Goal: Find specific page/section: Find specific page/section

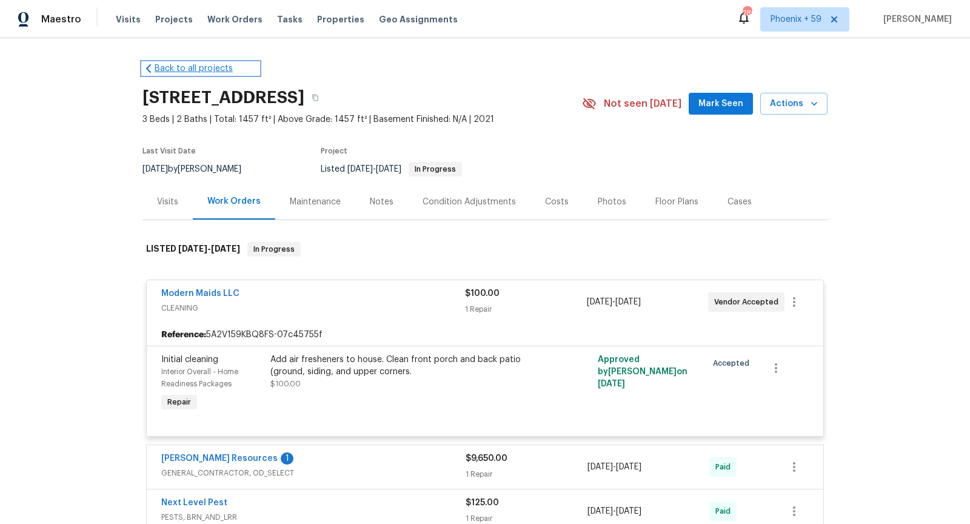
click at [204, 68] on link "Back to all projects" at bounding box center [200, 68] width 116 height 12
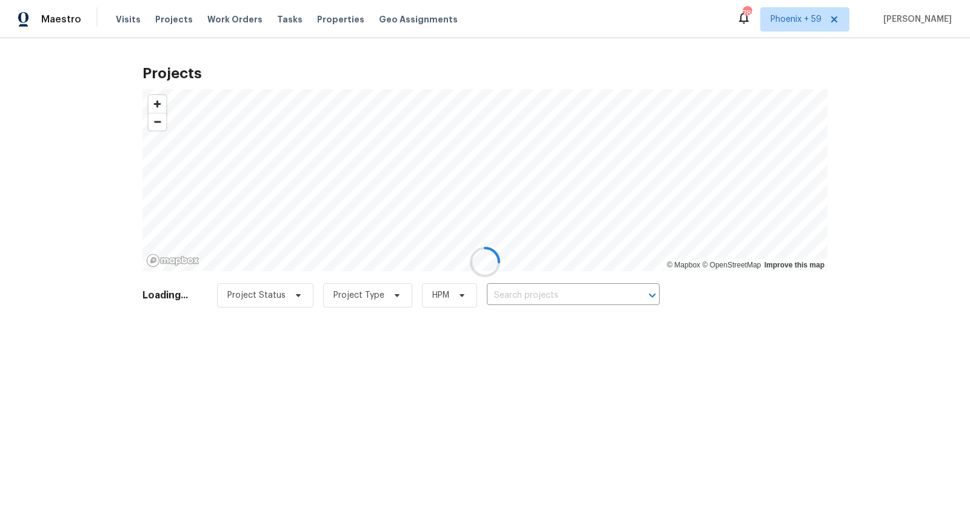
click at [551, 297] on div at bounding box center [485, 262] width 970 height 524
click at [551, 297] on input "text" at bounding box center [561, 295] width 139 height 19
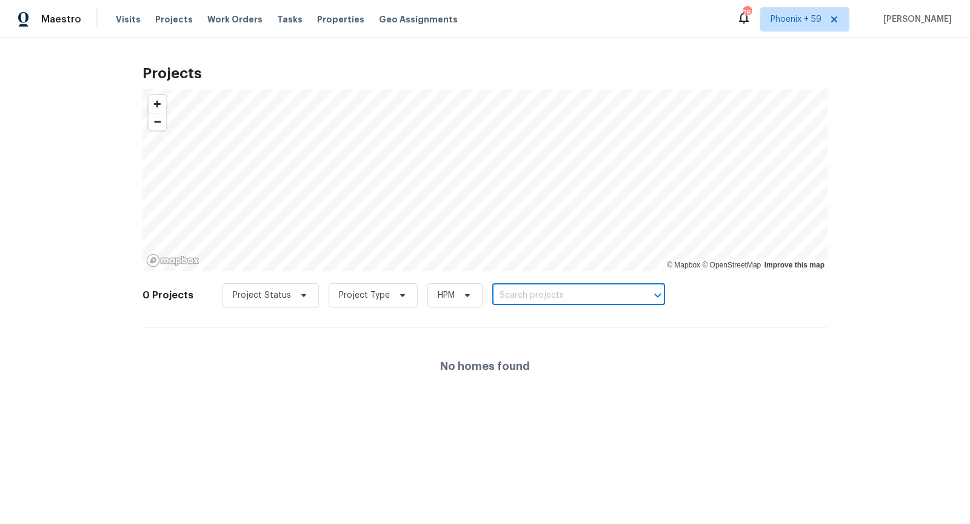
click at [551, 297] on input "text" at bounding box center [561, 295] width 139 height 19
paste input "2 Royale Dr"
type input "2 Royale Dr"
click at [566, 292] on input "text" at bounding box center [561, 295] width 139 height 19
paste input "2 Royale Dr"
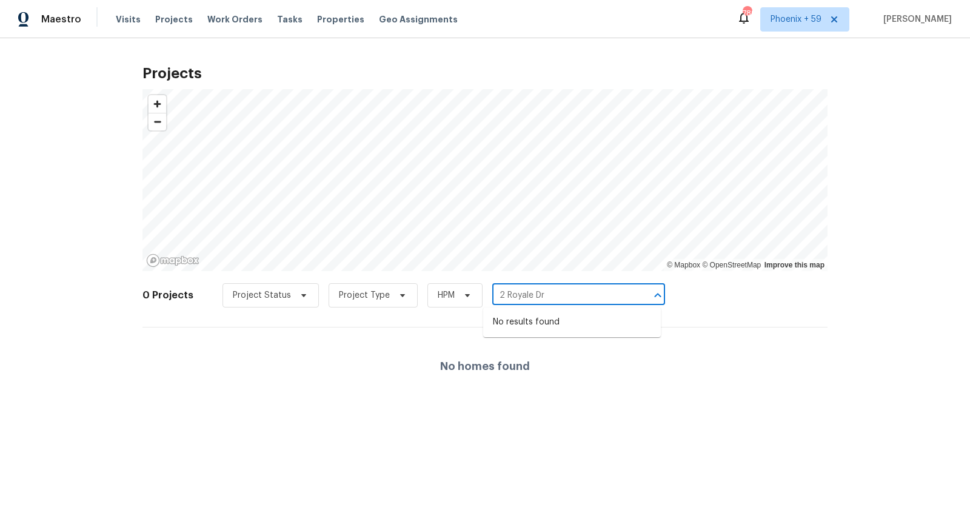
type input "2 Royale Dr"
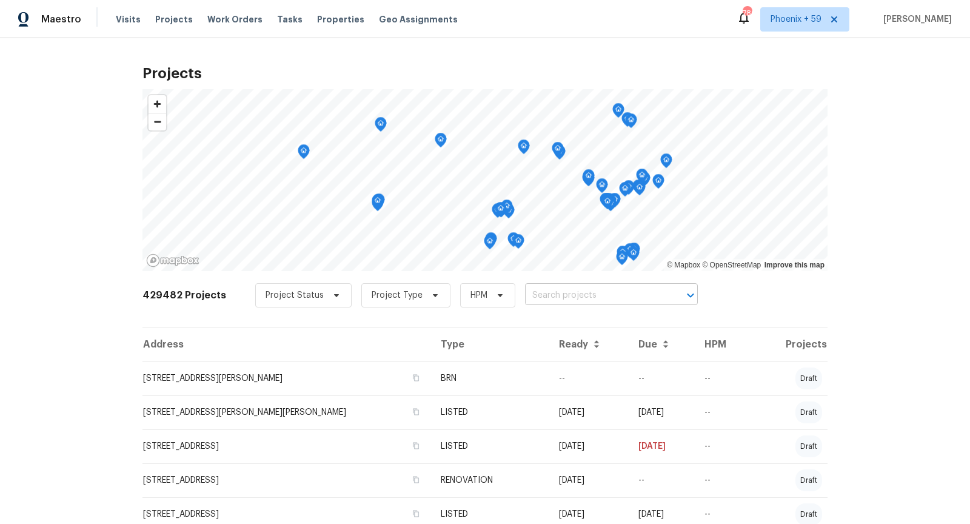
click at [602, 294] on input "text" at bounding box center [594, 295] width 139 height 19
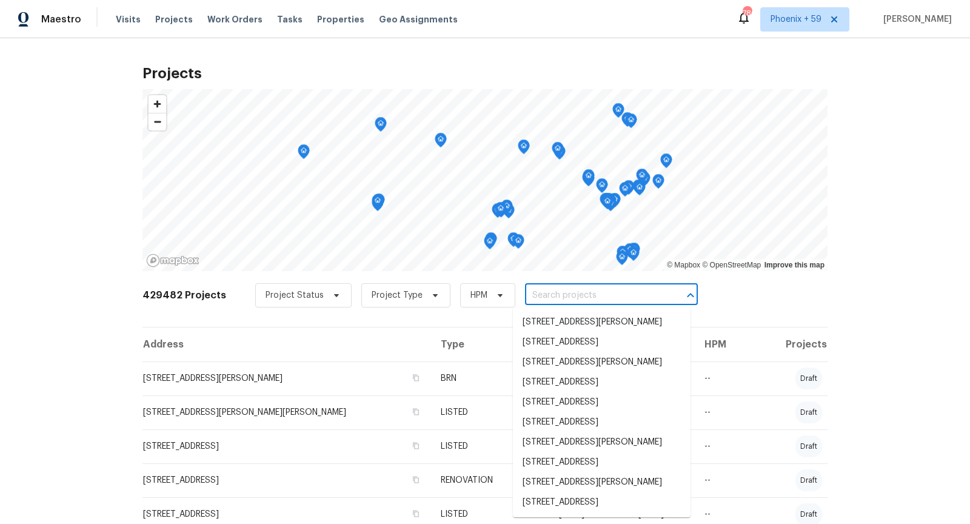
paste input "2 Royale Dr"
type input "2 Royale Dr"
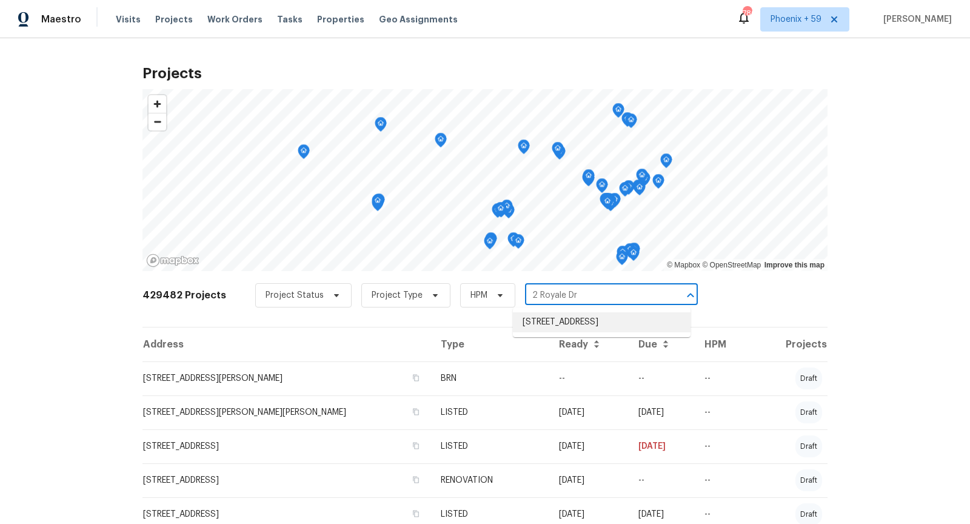
click at [590, 329] on li "2 Royale Dr, Lake Saint Louis, MO 63367" at bounding box center [602, 322] width 178 height 20
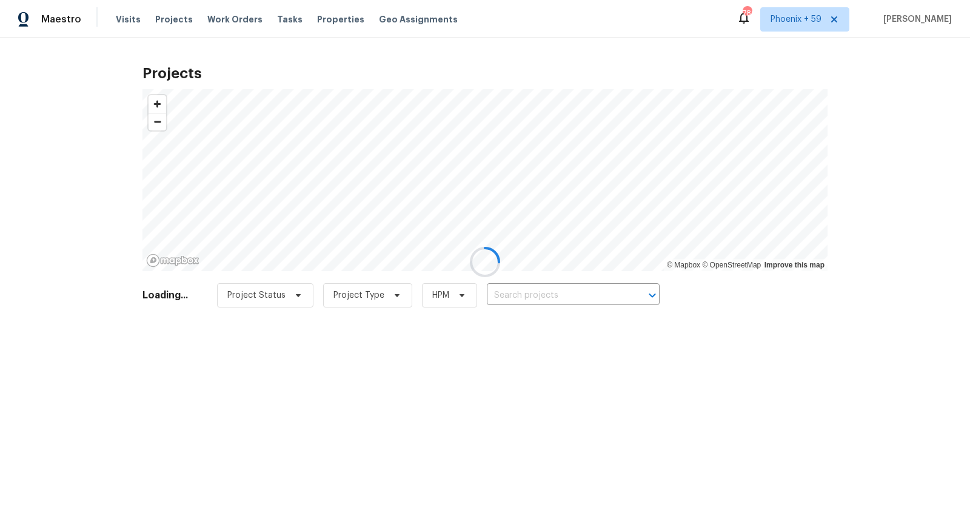
type input "2 Royale Dr, Lake Saint Louis, MO 63367"
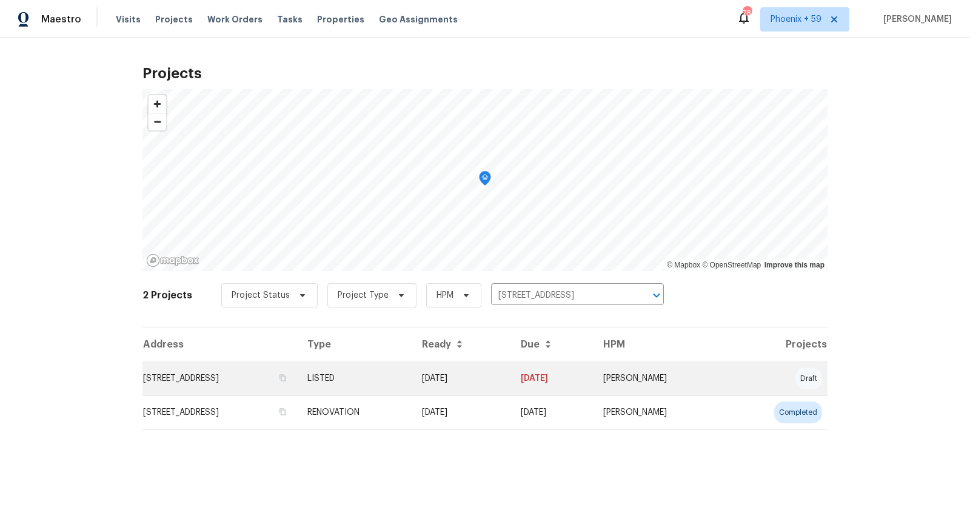
click at [269, 382] on td "2 Royale Dr, Lake Saint Louis, MO 63367" at bounding box center [219, 378] width 155 height 34
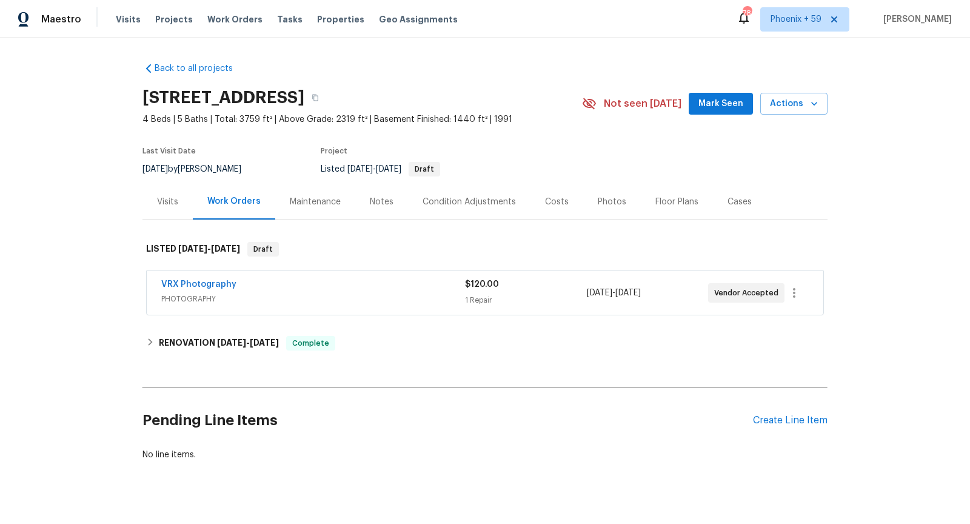
scroll to position [17, 0]
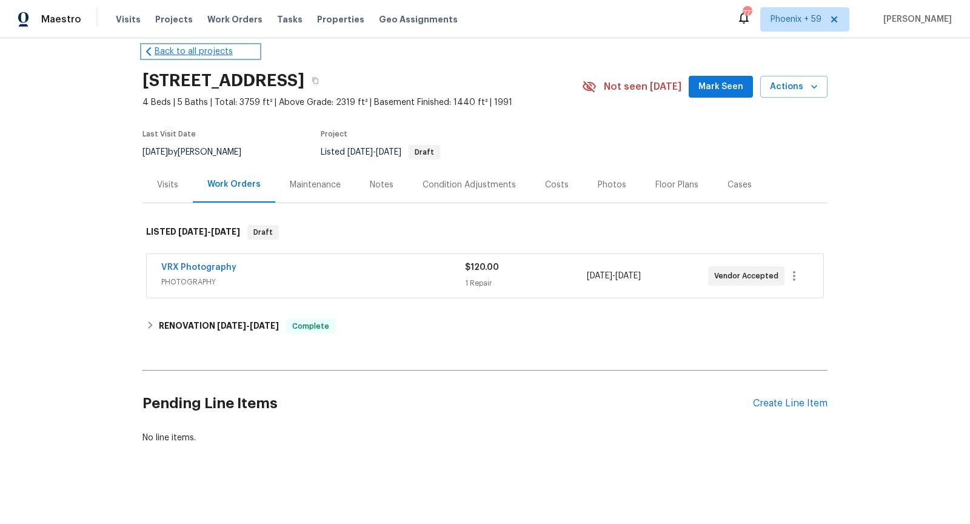
click at [190, 55] on link "Back to all projects" at bounding box center [200, 51] width 116 height 12
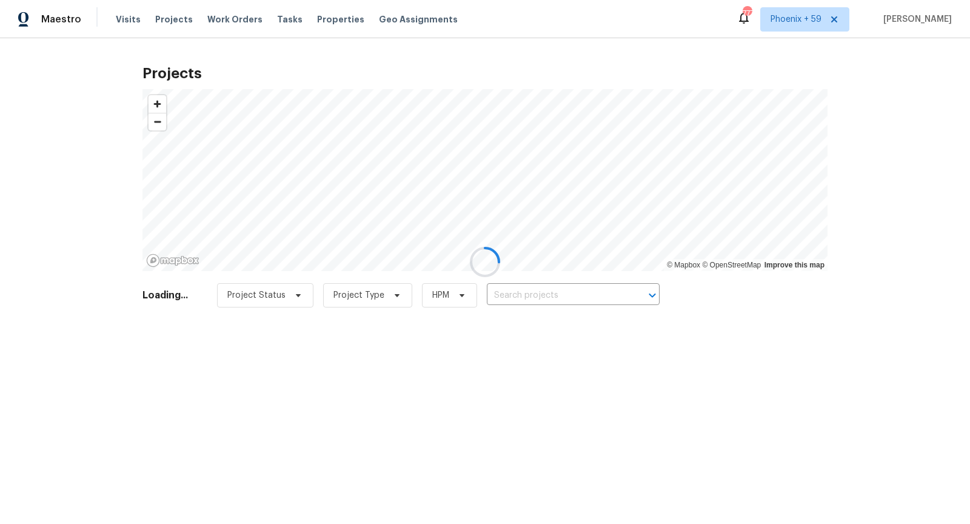
click at [535, 299] on div at bounding box center [485, 262] width 970 height 524
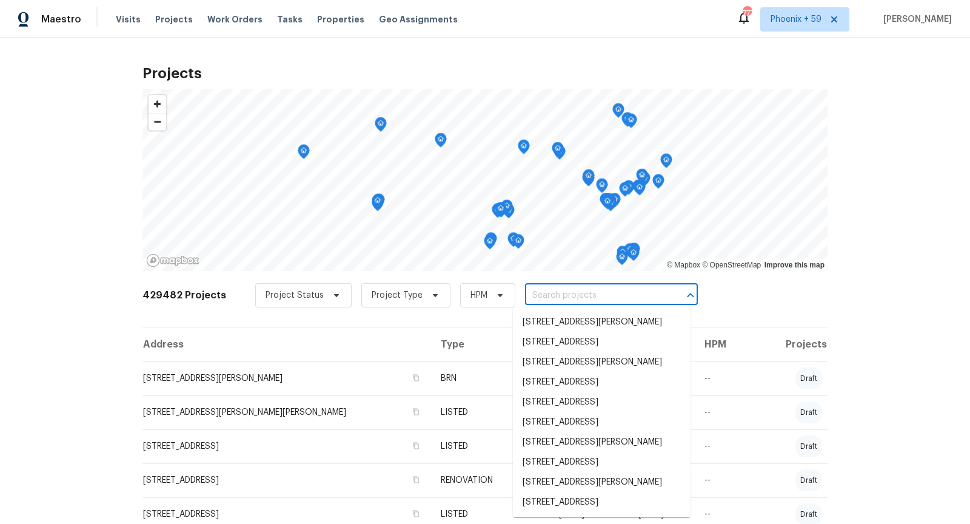
click at [535, 299] on input "text" at bounding box center [594, 295] width 139 height 19
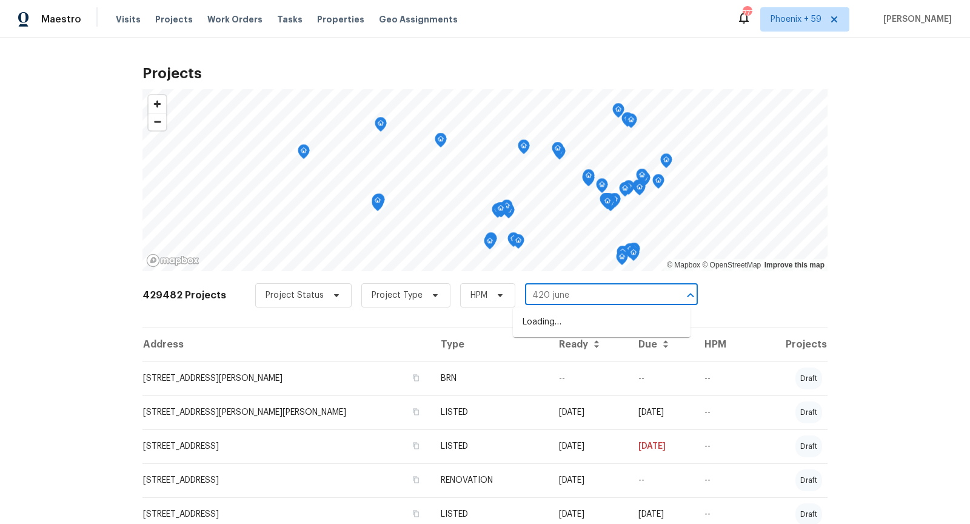
type input "420 june"
click at [562, 331] on li "420 June Dr, Arnold, MO 63010" at bounding box center [602, 322] width 178 height 20
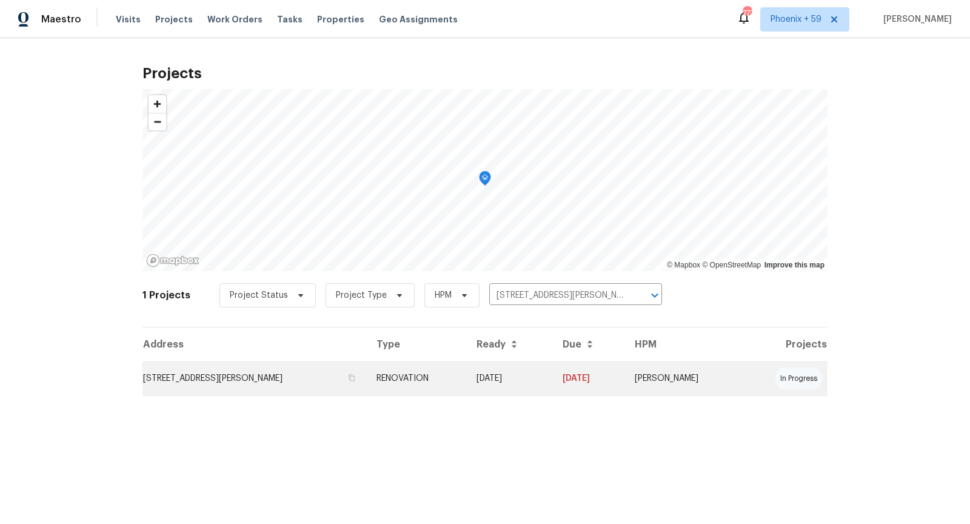
click at [252, 378] on td "420 June Dr, Arnold, MO 63010" at bounding box center [254, 378] width 224 height 34
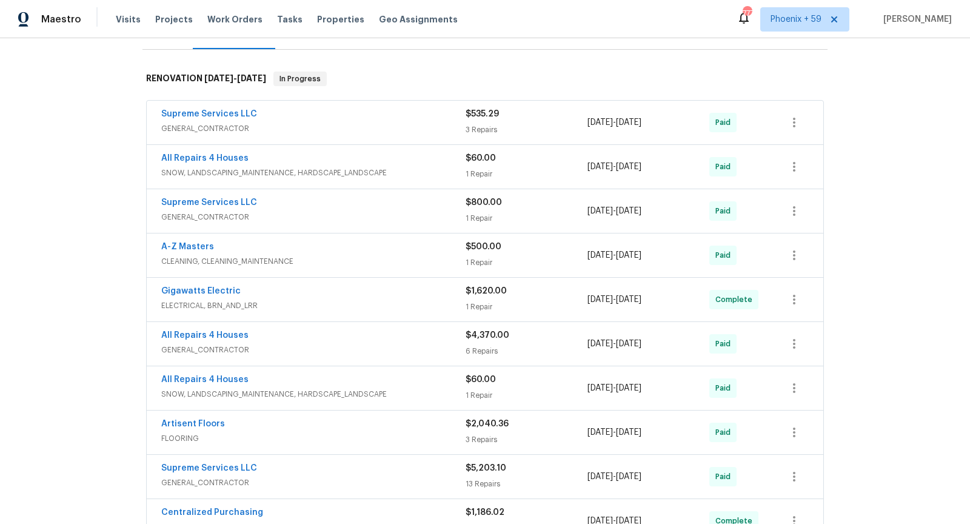
scroll to position [177, 0]
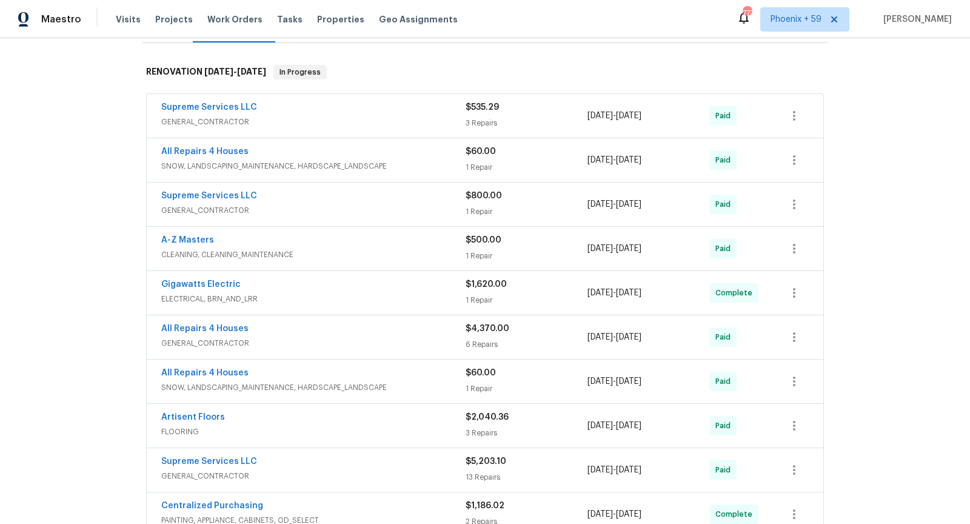
click at [361, 118] on span "GENERAL_CONTRACTOR" at bounding box center [313, 122] width 304 height 12
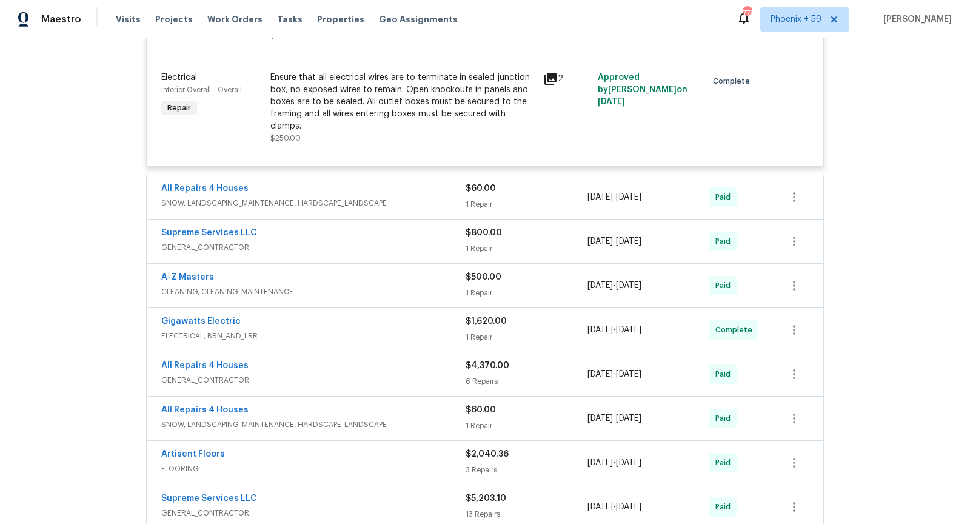
scroll to position [464, 0]
click at [556, 79] on icon at bounding box center [550, 78] width 12 height 12
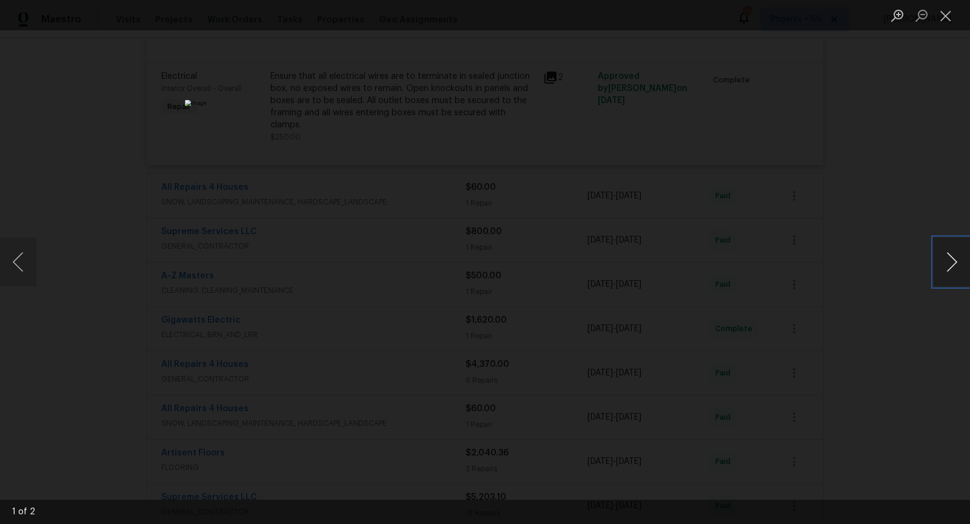
click at [959, 261] on button "Next image" at bounding box center [951, 262] width 36 height 48
click at [870, 317] on div "Lightbox" at bounding box center [485, 262] width 970 height 524
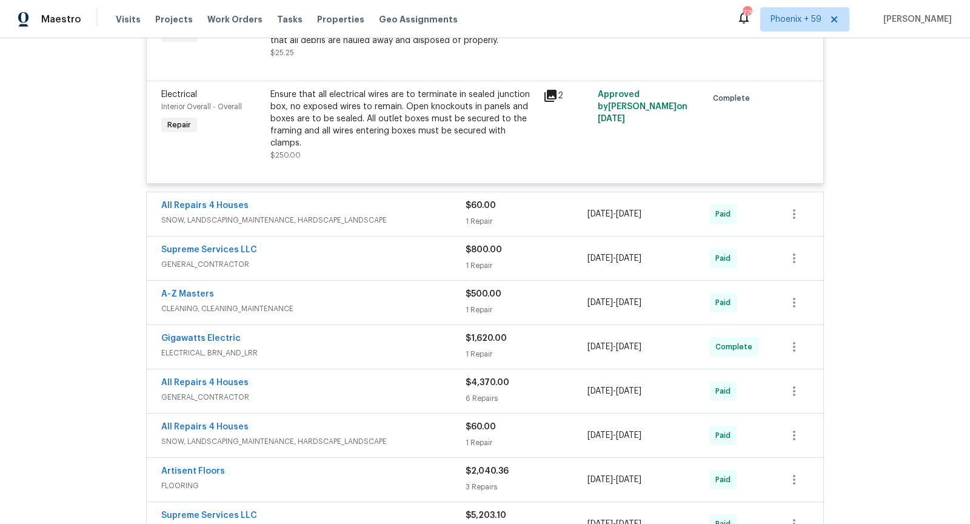
scroll to position [431, 0]
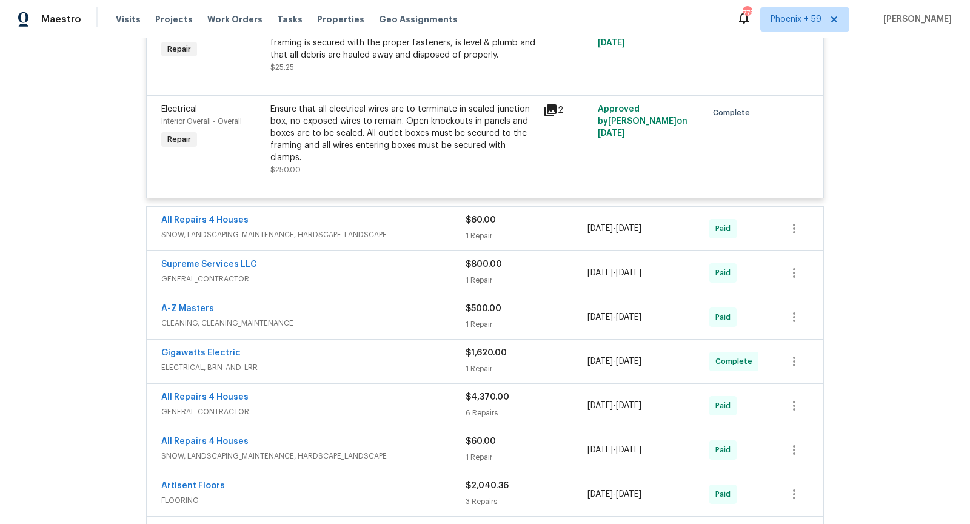
click at [419, 229] on span "SNOW, LANDSCAPING_MAINTENANCE, HARDSCAPE_LANDSCAPE" at bounding box center [313, 235] width 304 height 12
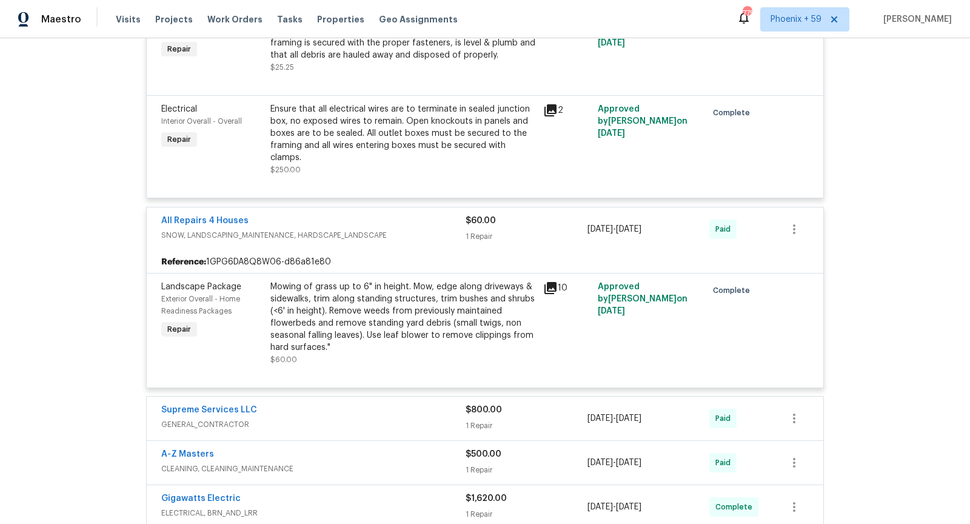
click at [419, 229] on span "SNOW, LANDSCAPING_MAINTENANCE, HARDSCAPE_LANDSCAPE" at bounding box center [313, 235] width 304 height 12
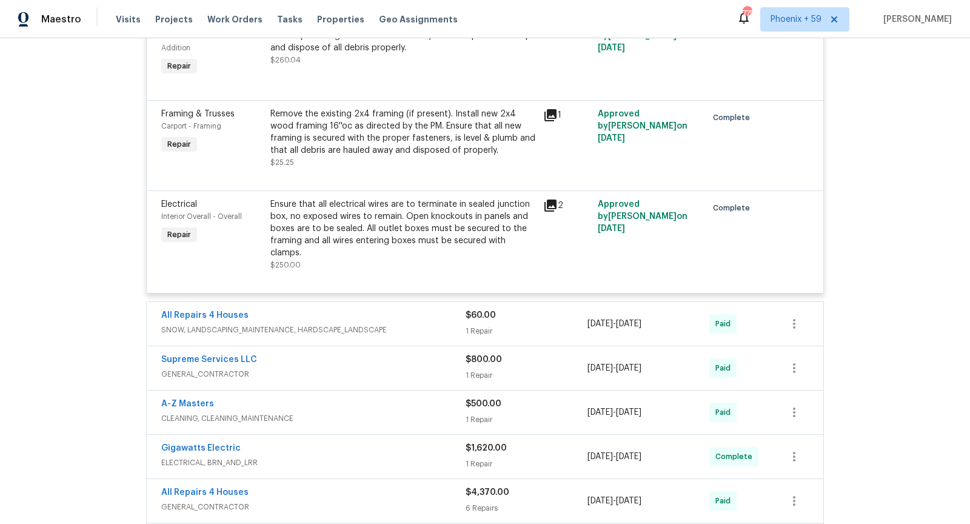
scroll to position [335, 0]
click at [552, 114] on icon at bounding box center [550, 116] width 12 height 12
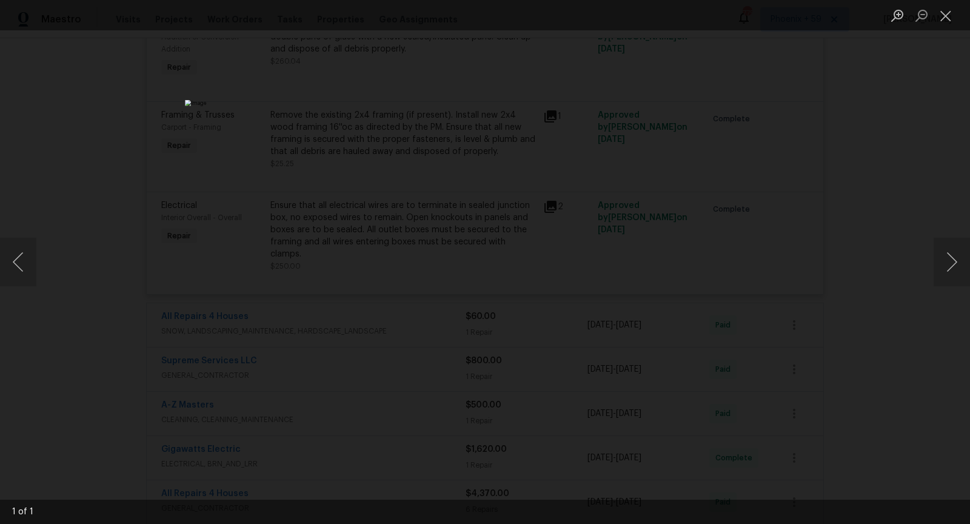
click at [921, 227] on div "Lightbox" at bounding box center [485, 262] width 970 height 524
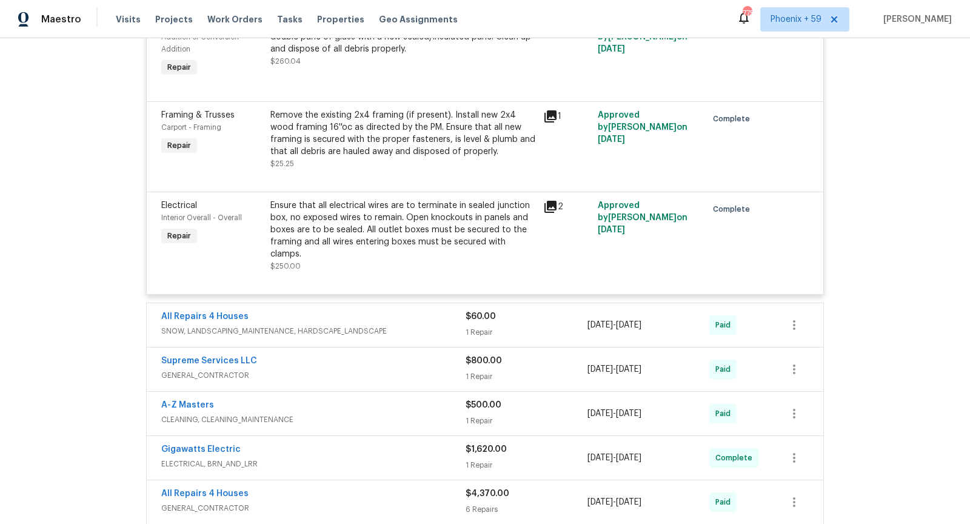
click at [556, 211] on icon at bounding box center [550, 206] width 15 height 15
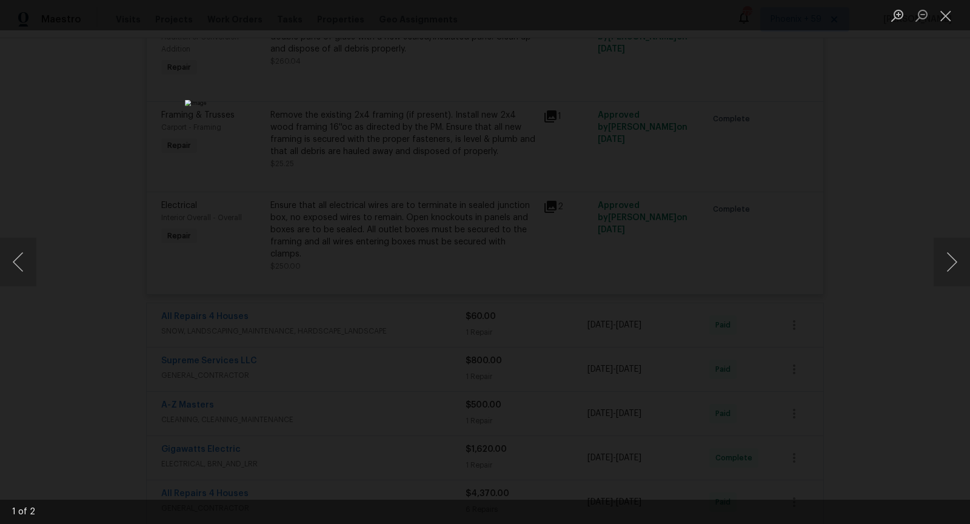
click at [878, 294] on div "Lightbox" at bounding box center [485, 262] width 970 height 524
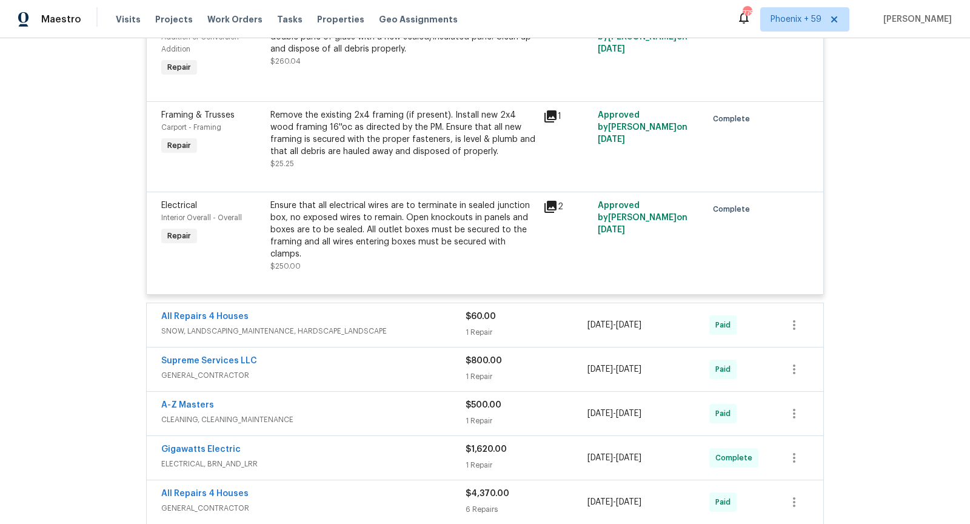
click at [551, 208] on icon at bounding box center [550, 206] width 15 height 15
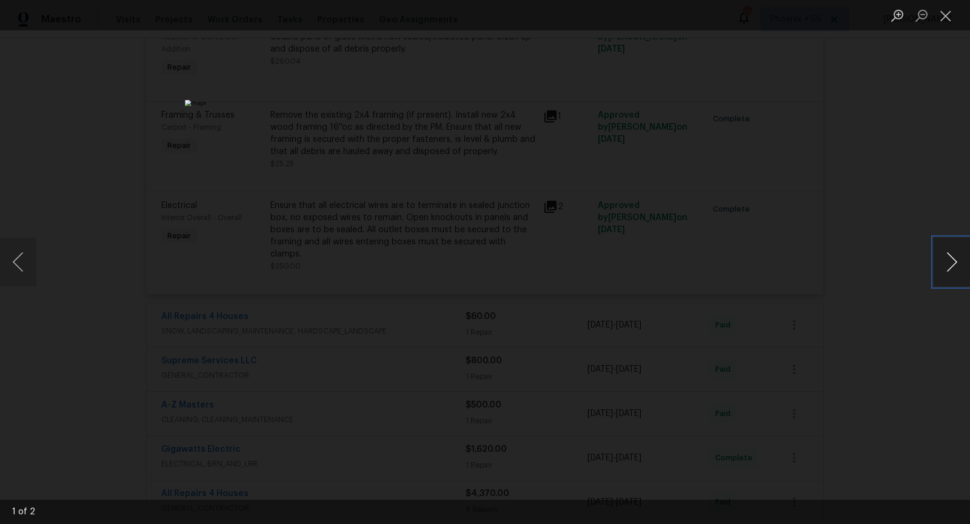
click at [960, 261] on button "Next image" at bounding box center [951, 262] width 36 height 48
click at [955, 268] on button "Next image" at bounding box center [951, 262] width 36 height 48
click at [26, 264] on button "Previous image" at bounding box center [18, 262] width 36 height 48
click at [949, 265] on button "Next image" at bounding box center [951, 262] width 36 height 48
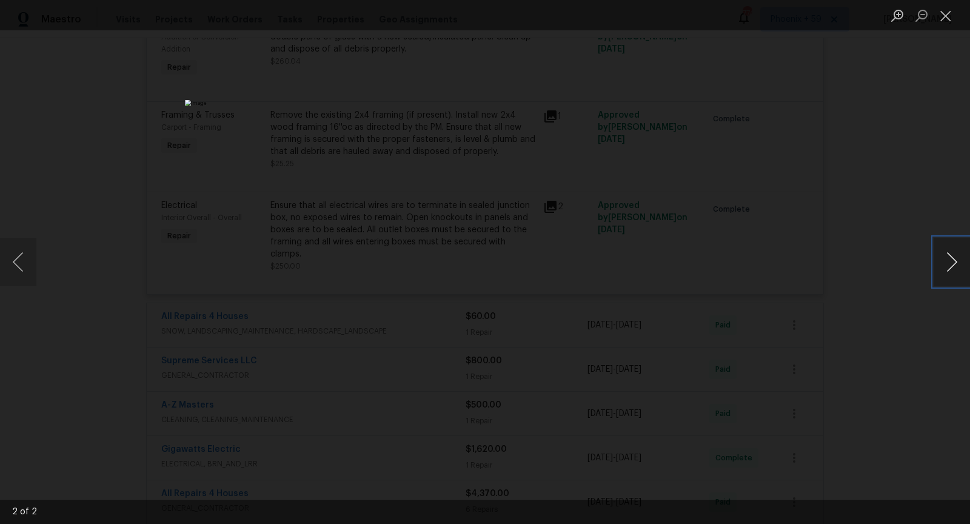
click at [949, 265] on button "Next image" at bounding box center [951, 262] width 36 height 48
click at [890, 302] on div "Lightbox" at bounding box center [485, 262] width 970 height 524
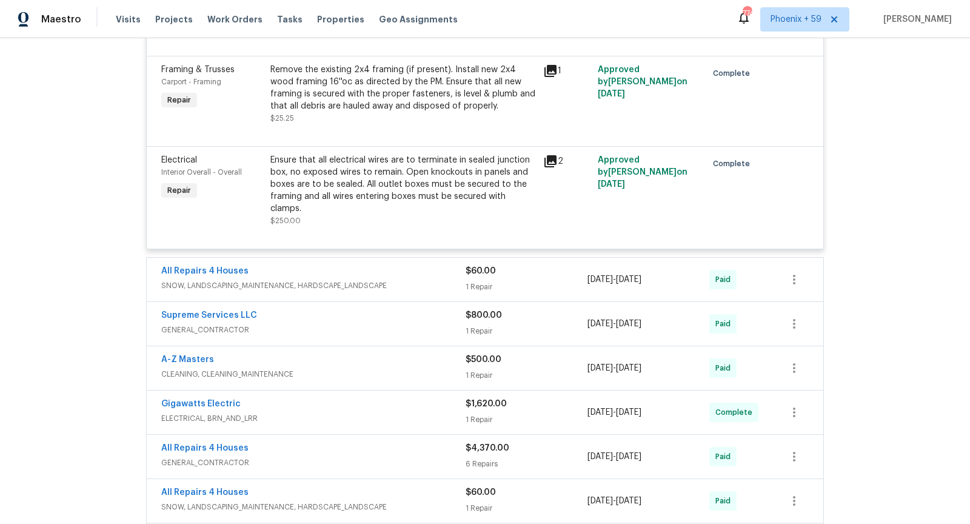
scroll to position [376, 0]
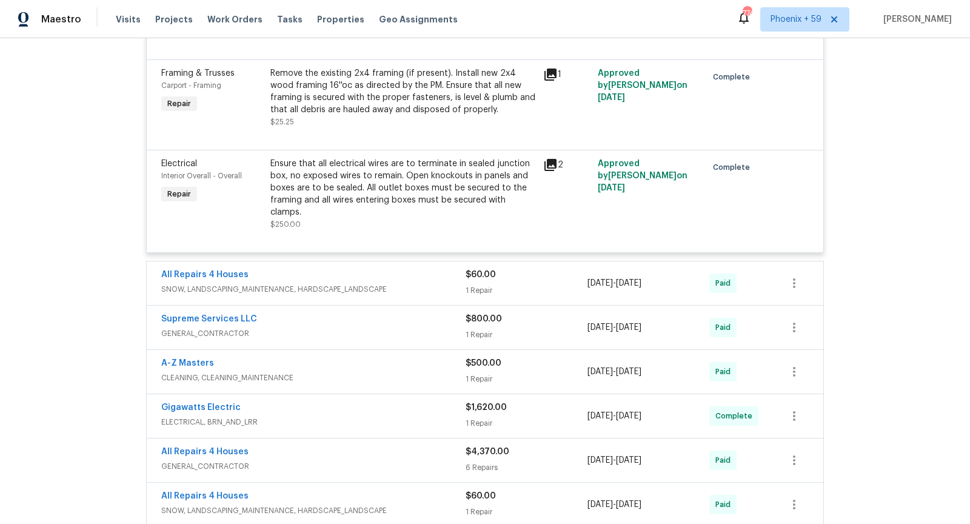
click at [544, 172] on div "2" at bounding box center [566, 194] width 55 height 80
click at [547, 170] on icon at bounding box center [550, 165] width 12 height 12
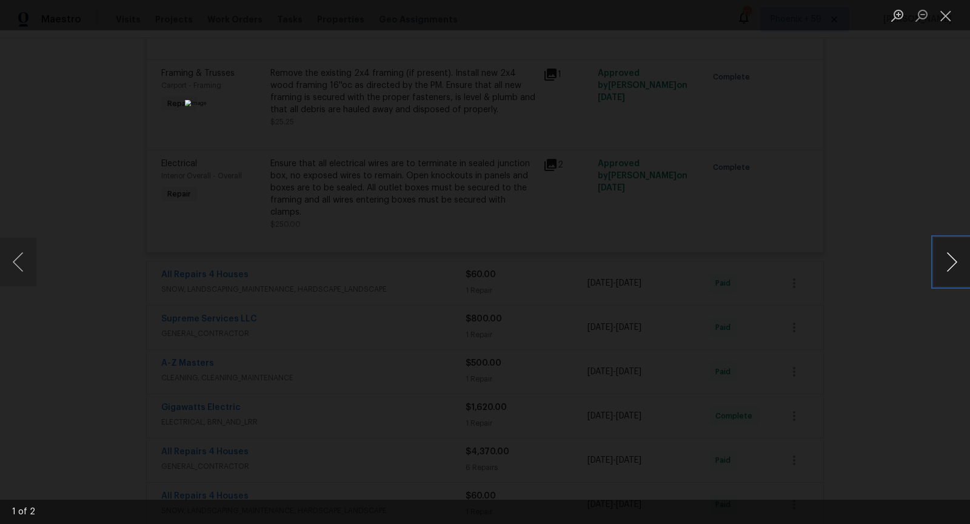
click at [949, 260] on button "Next image" at bounding box center [951, 262] width 36 height 48
click at [855, 270] on div "Lightbox" at bounding box center [485, 262] width 970 height 524
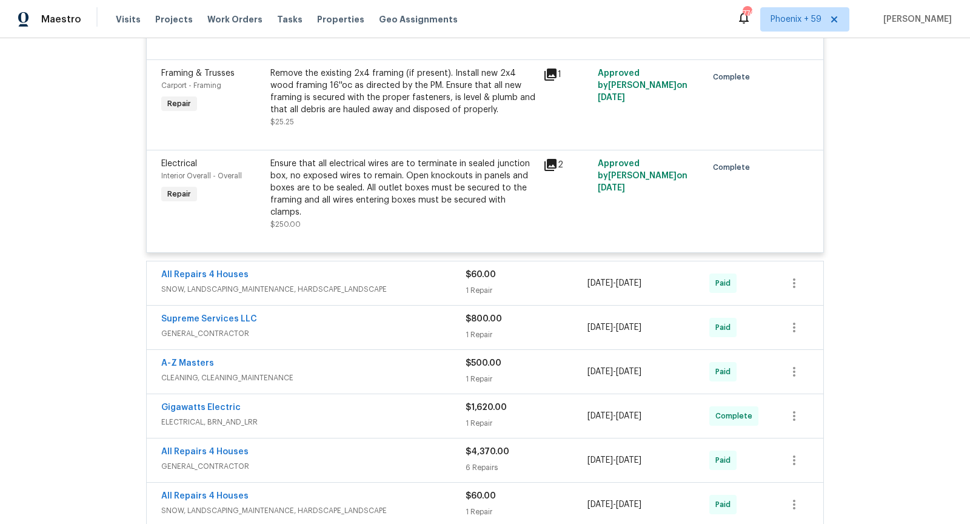
click at [395, 283] on span "SNOW, LANDSCAPING_MAINTENANCE, HARDSCAPE_LANDSCAPE" at bounding box center [313, 289] width 304 height 12
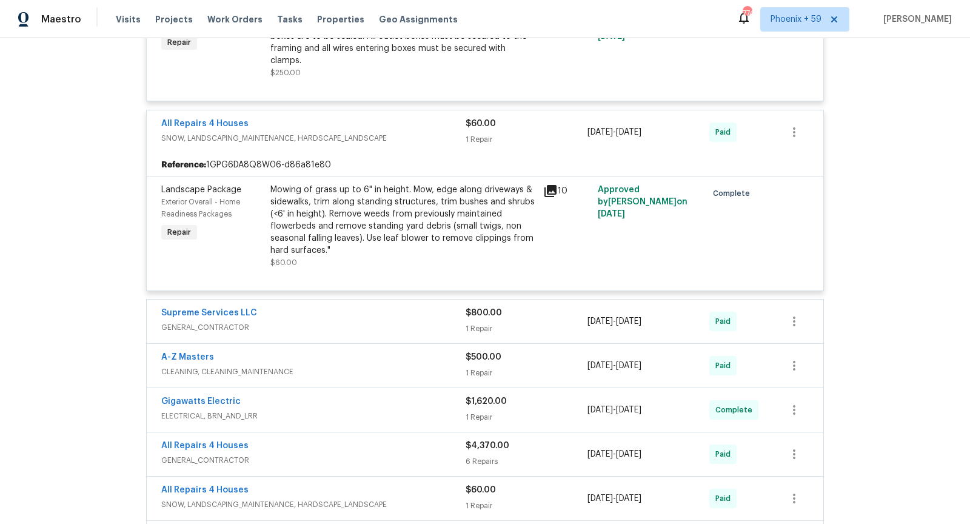
scroll to position [542, 0]
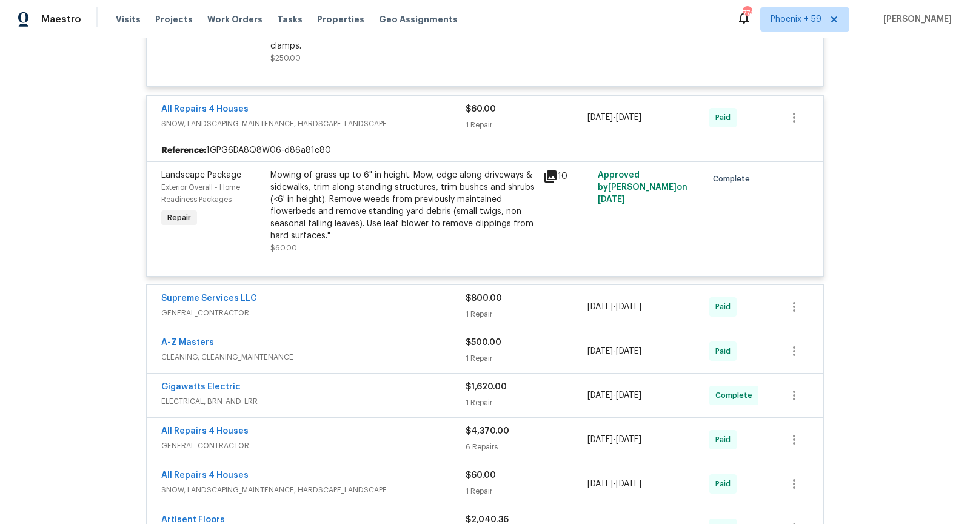
click at [396, 292] on div "Supreme Services LLC" at bounding box center [313, 299] width 304 height 15
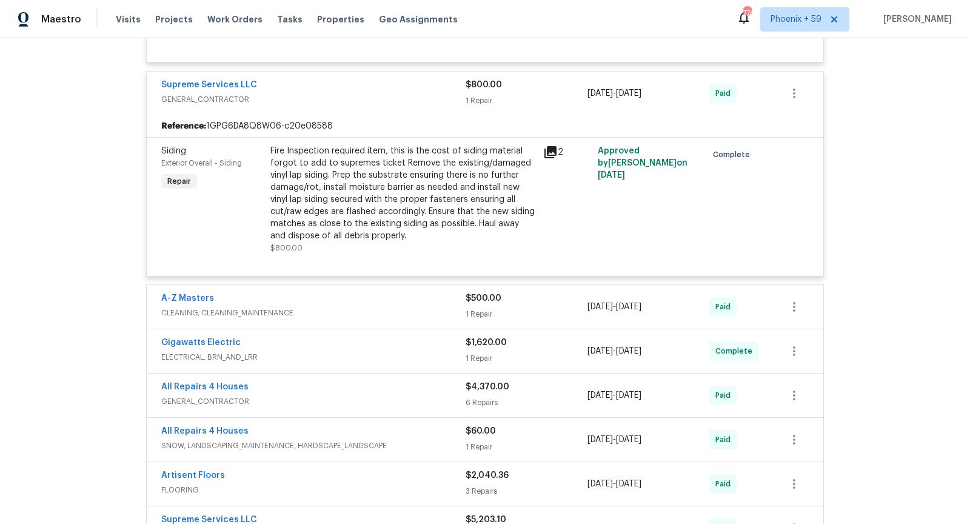
scroll to position [758, 0]
click at [393, 305] on span "CLEANING, CLEANING_MAINTENANCE" at bounding box center [313, 311] width 304 height 12
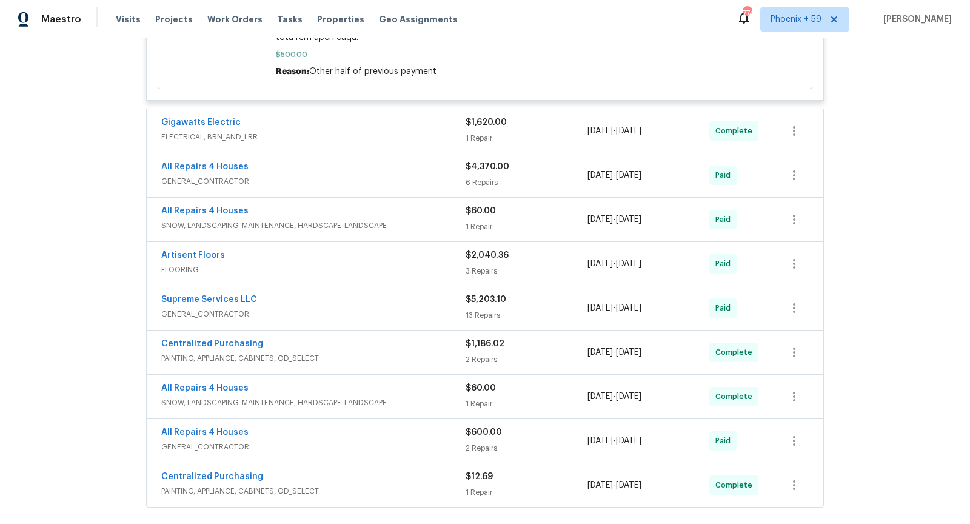
scroll to position [1547, 0]
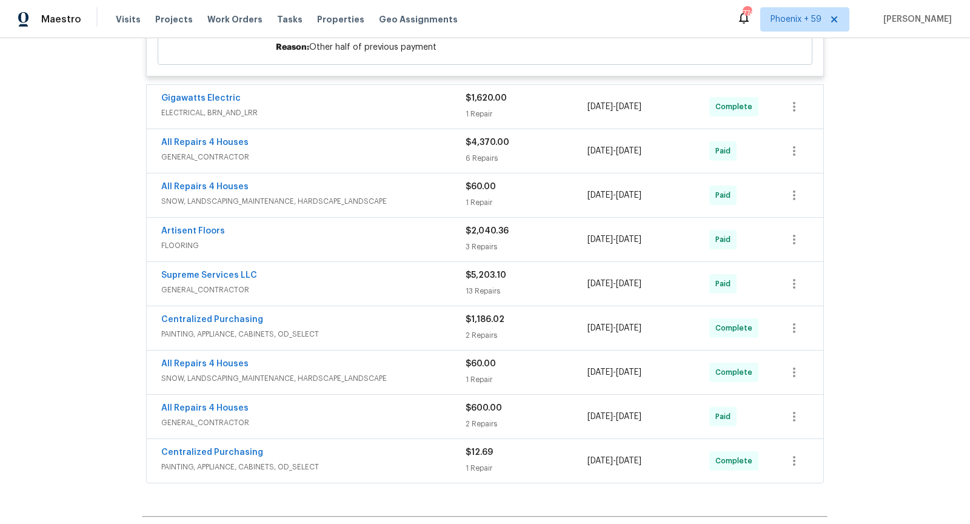
click at [386, 92] on div "Gigawatts Electric" at bounding box center [313, 99] width 304 height 15
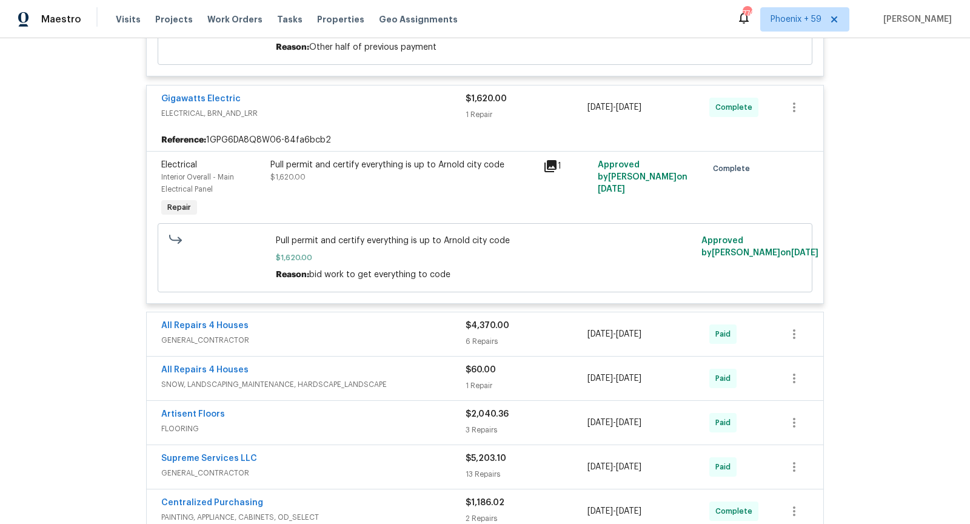
click at [550, 160] on icon at bounding box center [550, 166] width 12 height 12
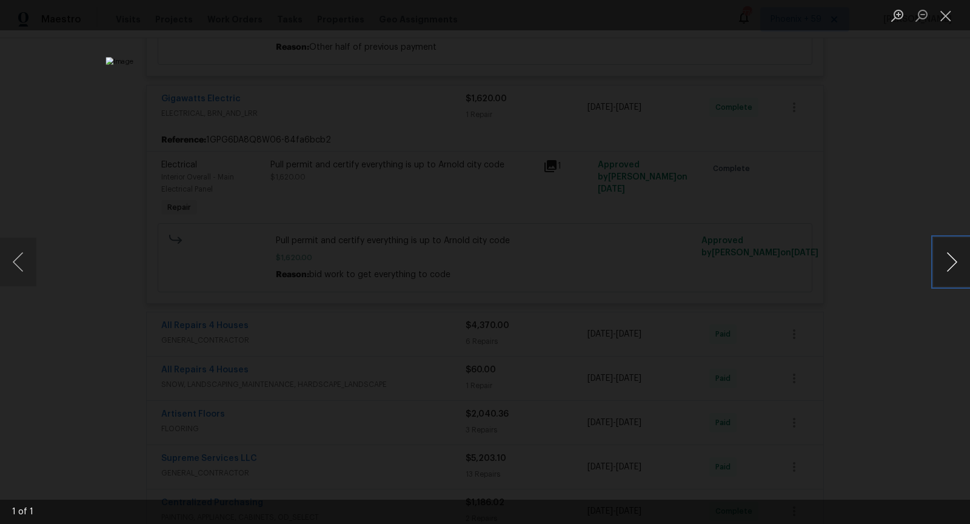
click at [956, 267] on button "Next image" at bounding box center [951, 262] width 36 height 48
click at [839, 302] on div "Lightbox" at bounding box center [485, 262] width 970 height 524
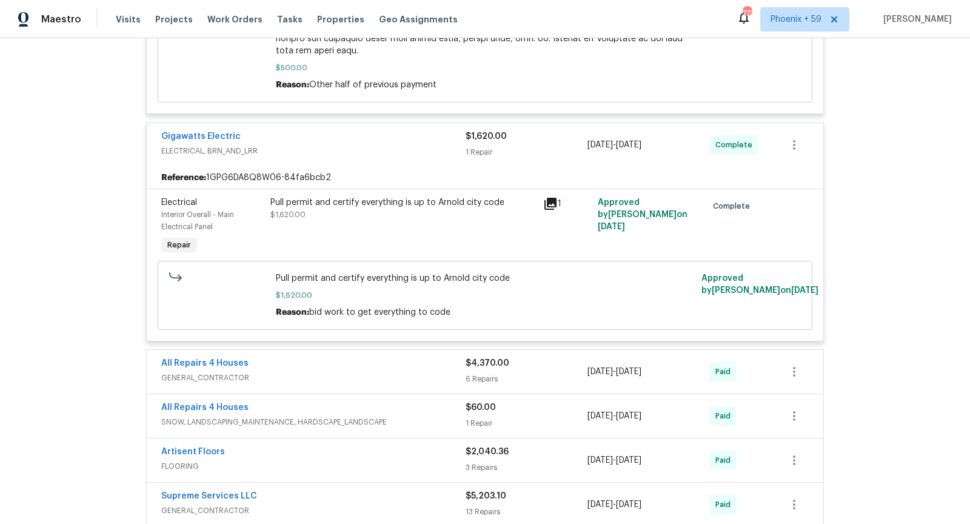
scroll to position [1515, 0]
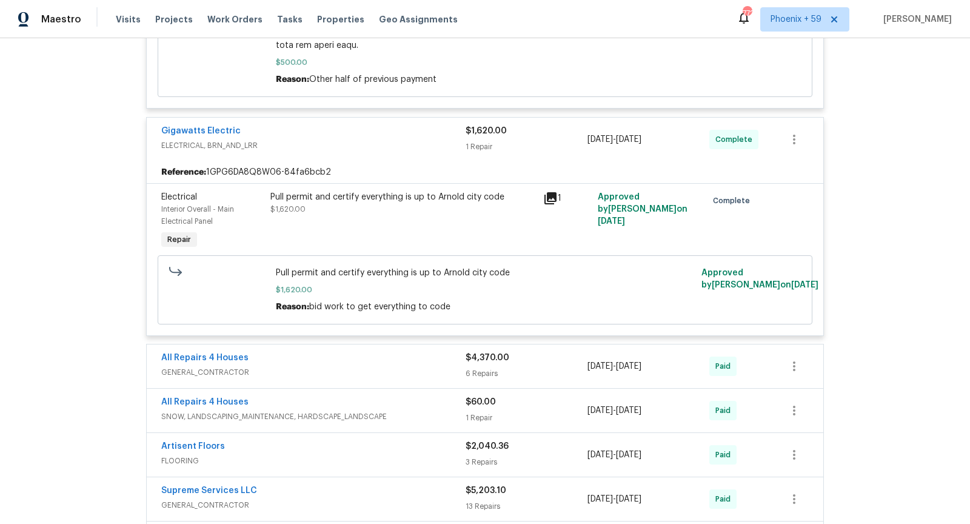
click at [547, 192] on icon at bounding box center [550, 198] width 12 height 12
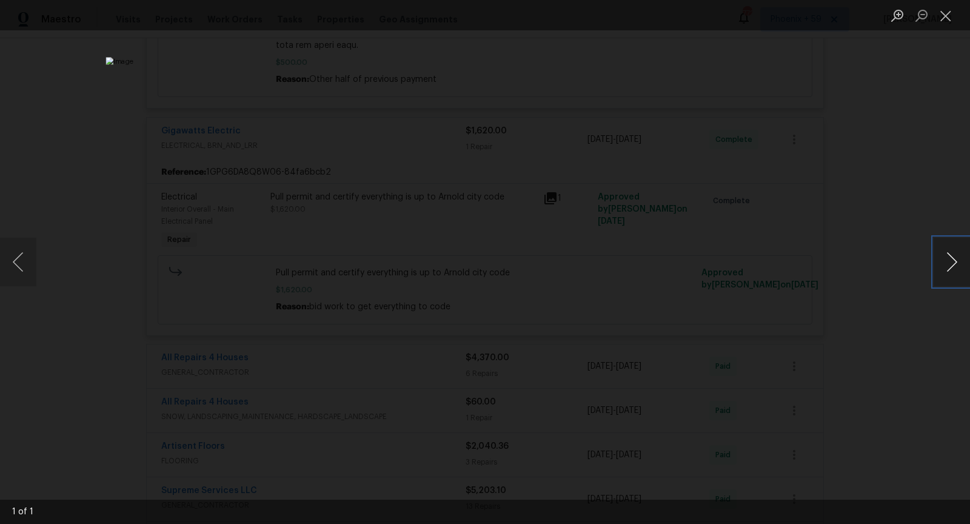
click at [963, 275] on button "Next image" at bounding box center [951, 262] width 36 height 48
click at [892, 268] on div "Lightbox" at bounding box center [485, 262] width 970 height 524
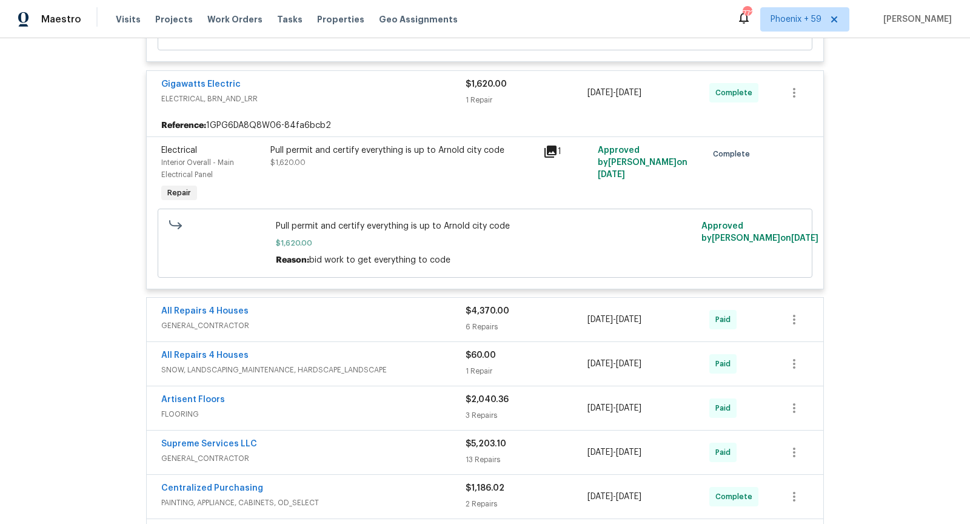
scroll to position [1530, 0]
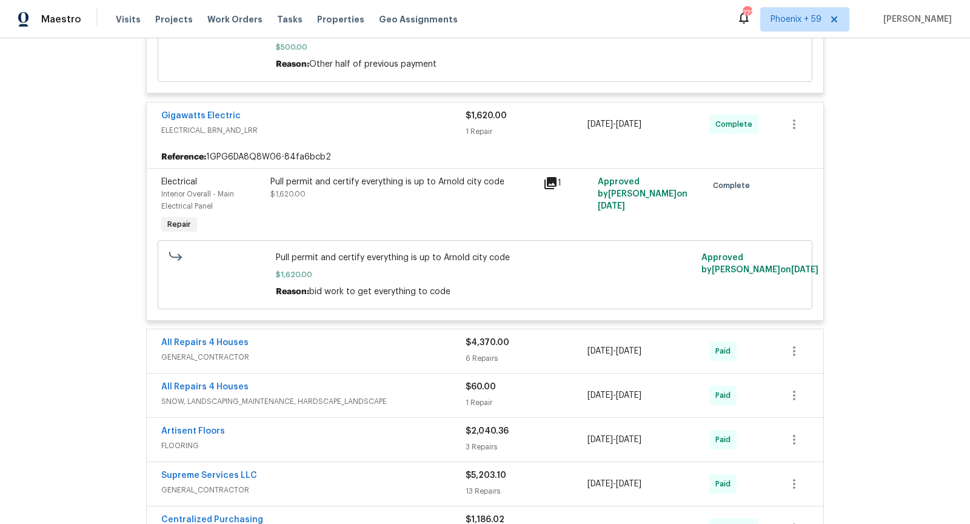
click at [430, 336] on div "All Repairs 4 Houses" at bounding box center [313, 343] width 304 height 15
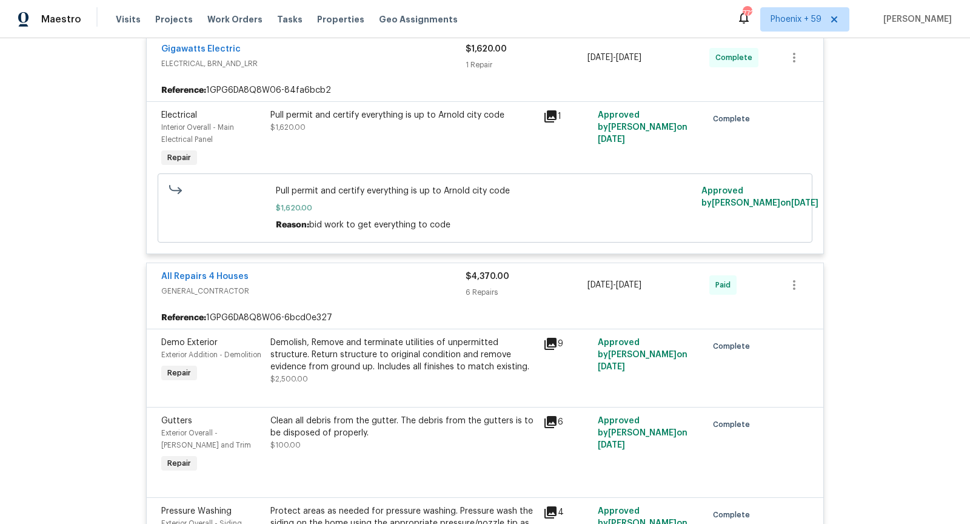
scroll to position [1611, 0]
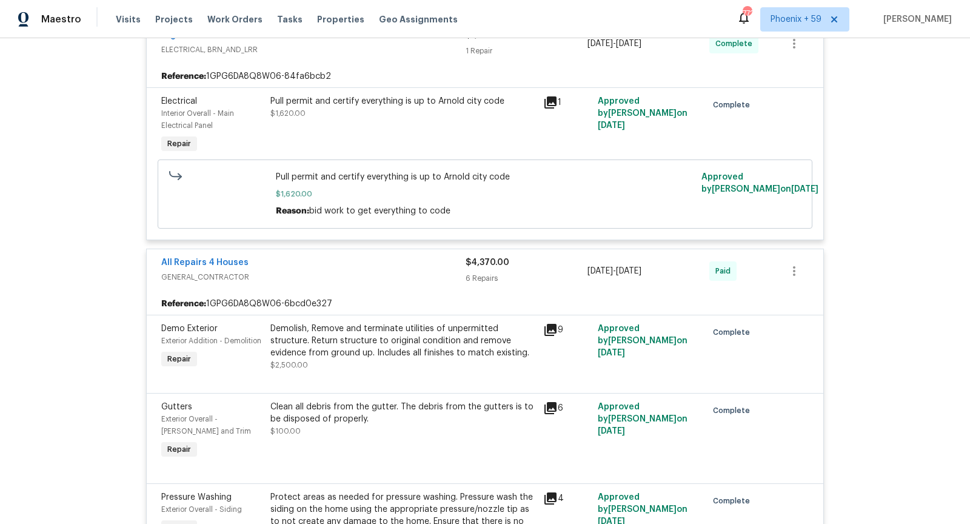
click at [426, 271] on span "GENERAL_CONTRACTOR" at bounding box center [313, 277] width 304 height 12
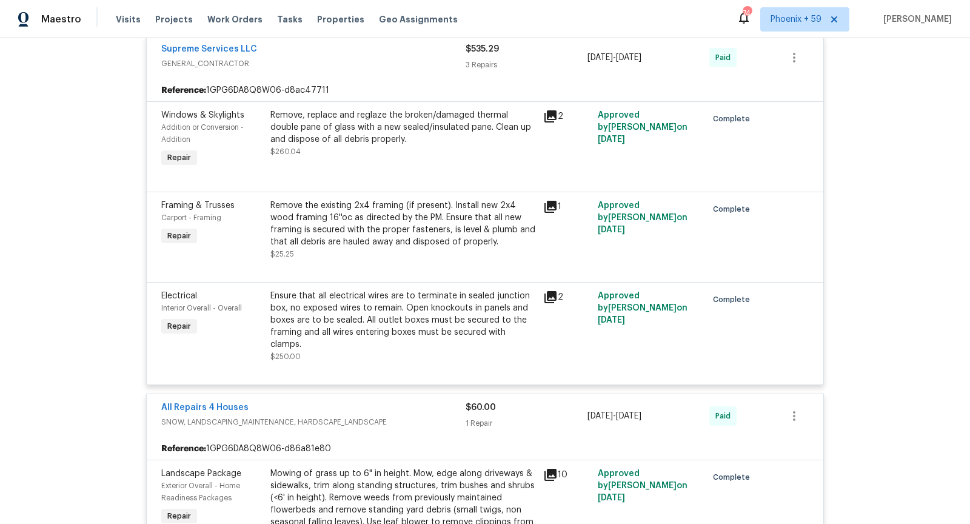
scroll to position [0, 0]
